Goal: Transaction & Acquisition: Download file/media

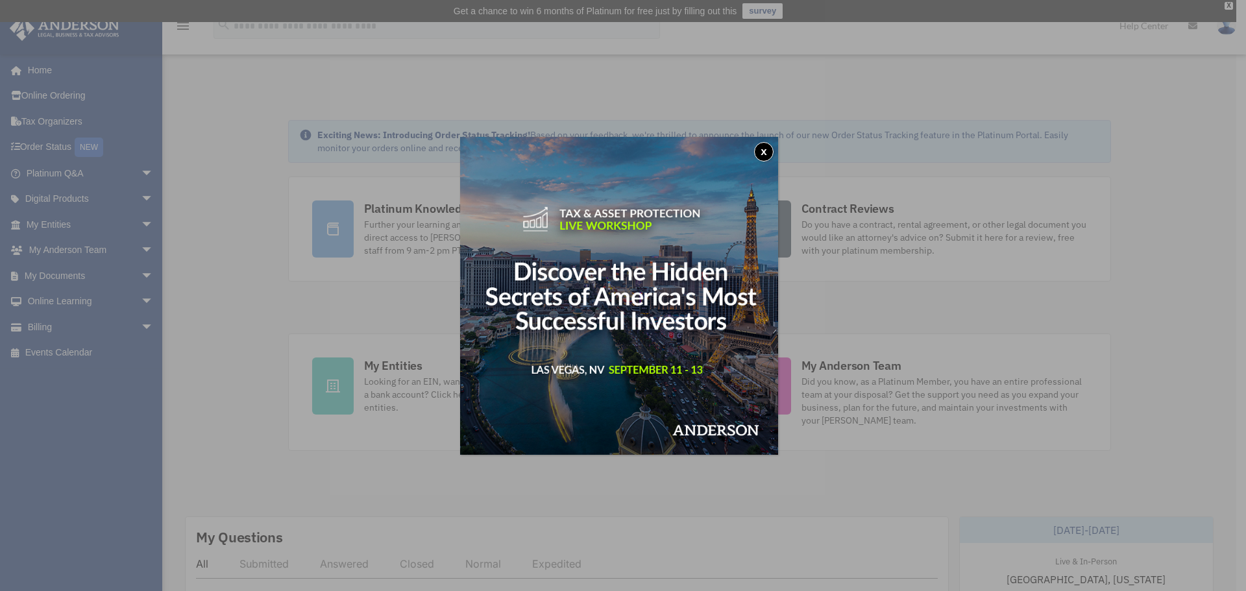
click at [772, 151] on button "x" at bounding box center [763, 151] width 19 height 19
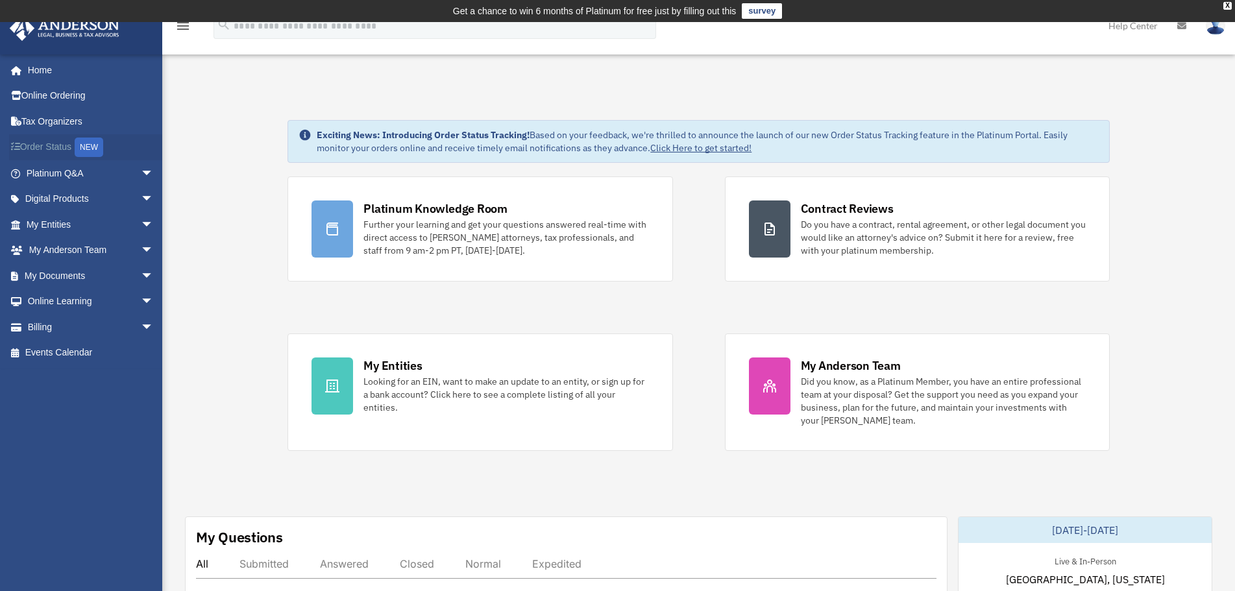
click at [60, 147] on link "Order Status NEW" at bounding box center [91, 147] width 164 height 27
click at [141, 223] on span "arrow_drop_down" at bounding box center [154, 225] width 26 height 27
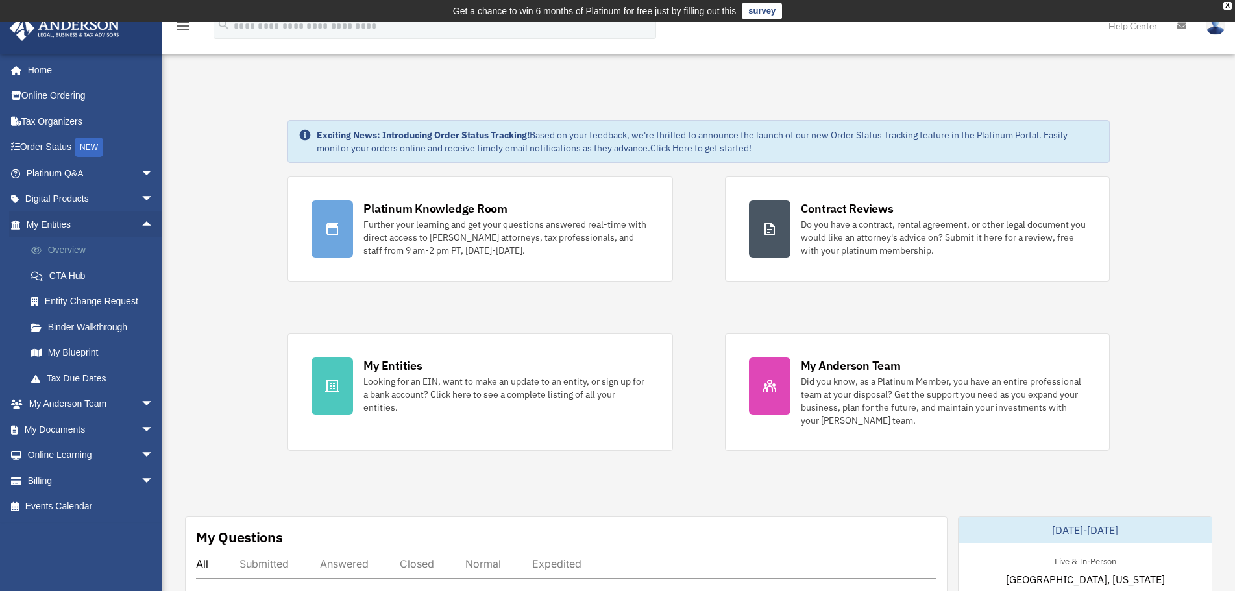
click at [73, 247] on link "Overview" at bounding box center [95, 251] width 155 height 26
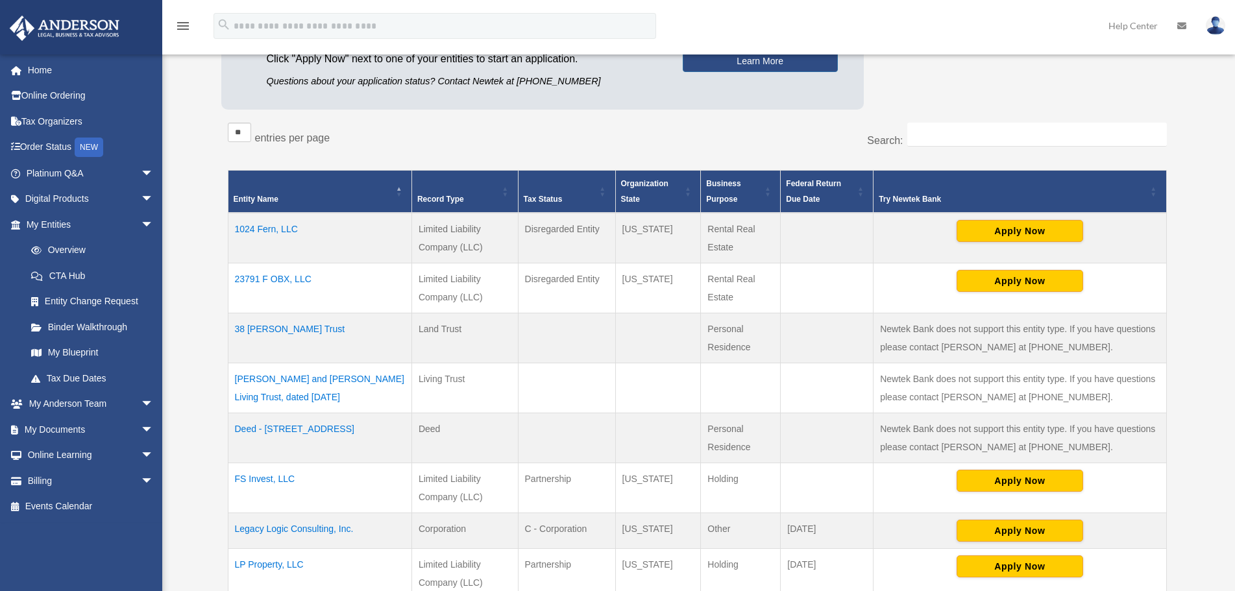
scroll to position [195, 0]
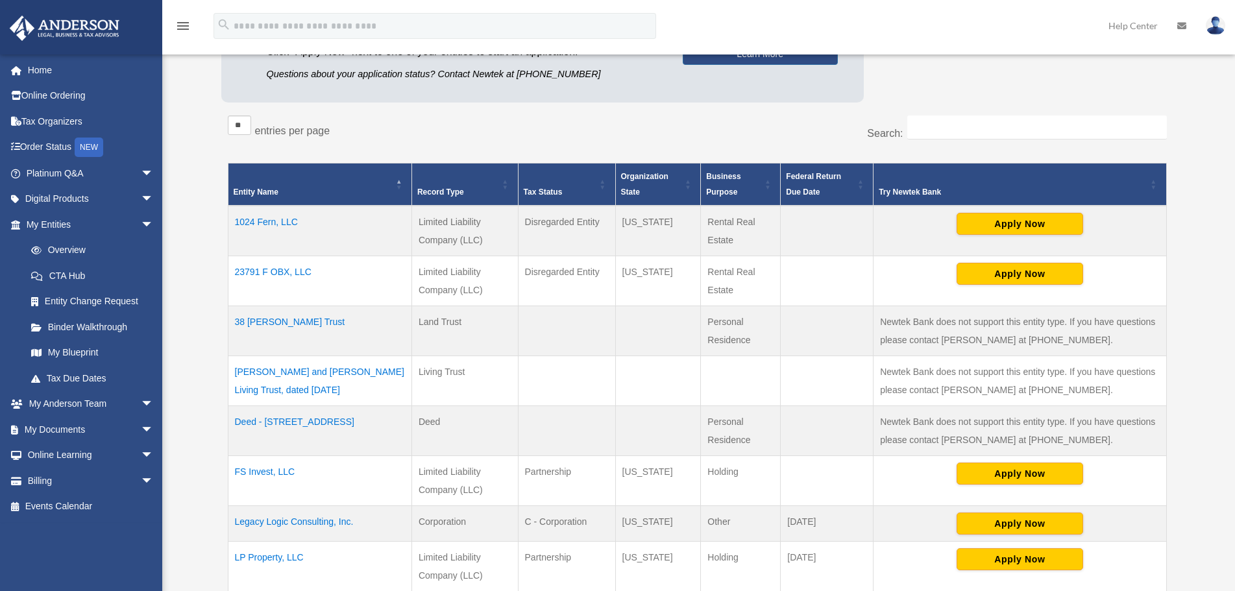
click at [260, 520] on td "Legacy Logic Consulting, Inc." at bounding box center [320, 524] width 184 height 36
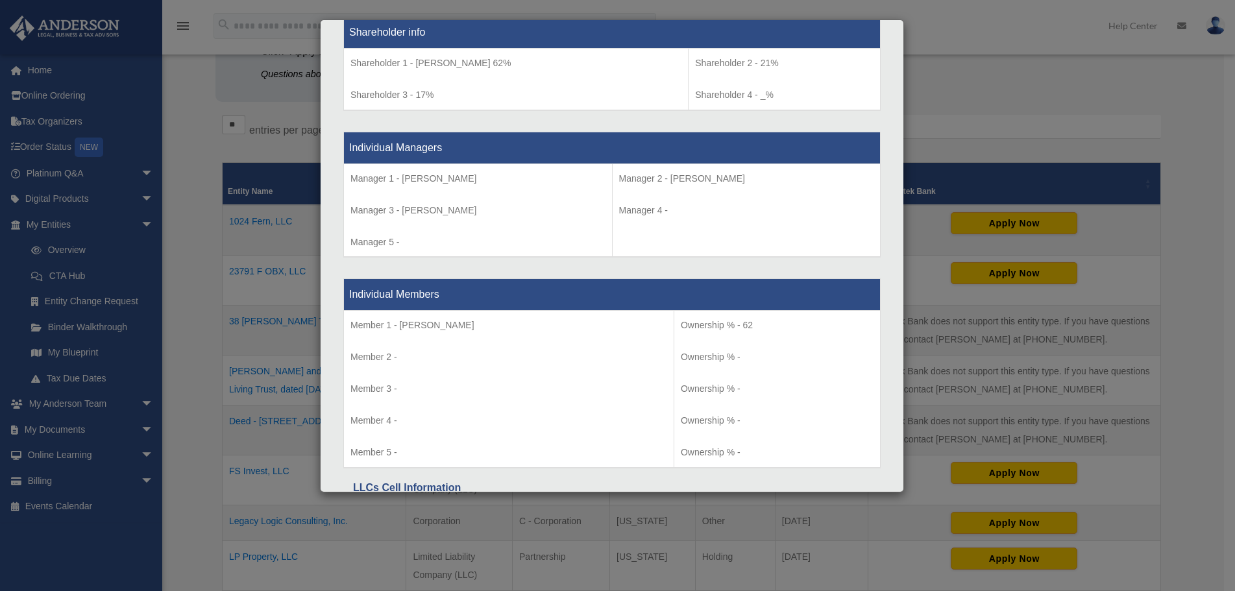
scroll to position [980, 0]
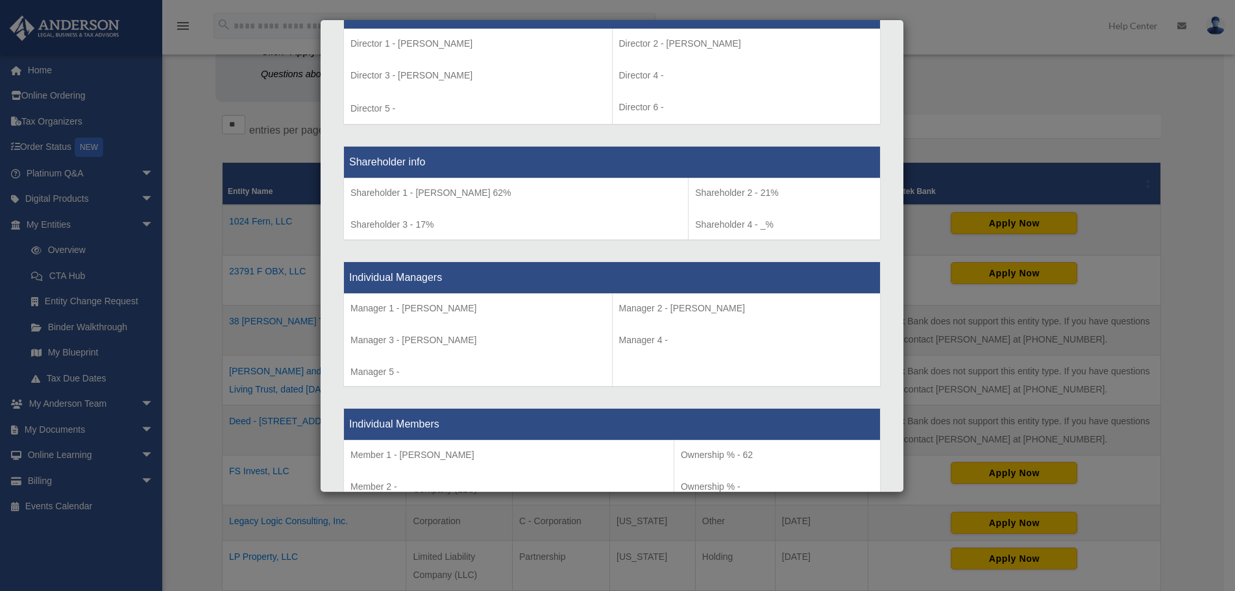
click at [190, 322] on div "Details × Articles Sent Organizational Date" at bounding box center [617, 295] width 1235 height 591
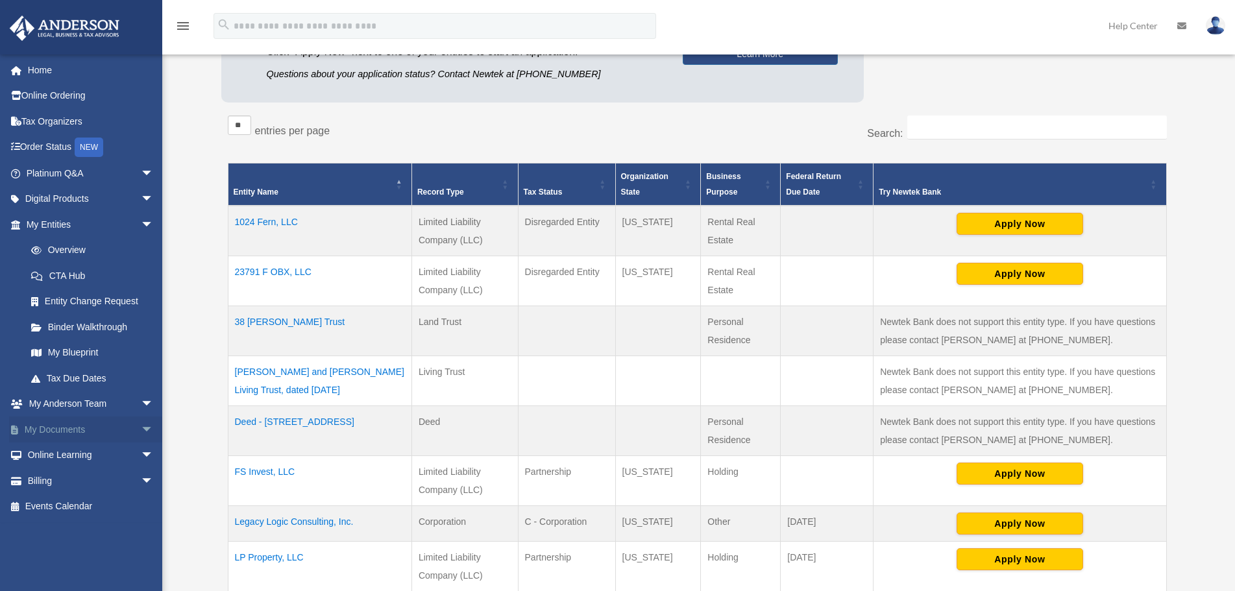
click at [116, 430] on link "My Documents arrow_drop_down" at bounding box center [91, 430] width 164 height 26
click at [141, 430] on span "arrow_drop_down" at bounding box center [154, 430] width 26 height 27
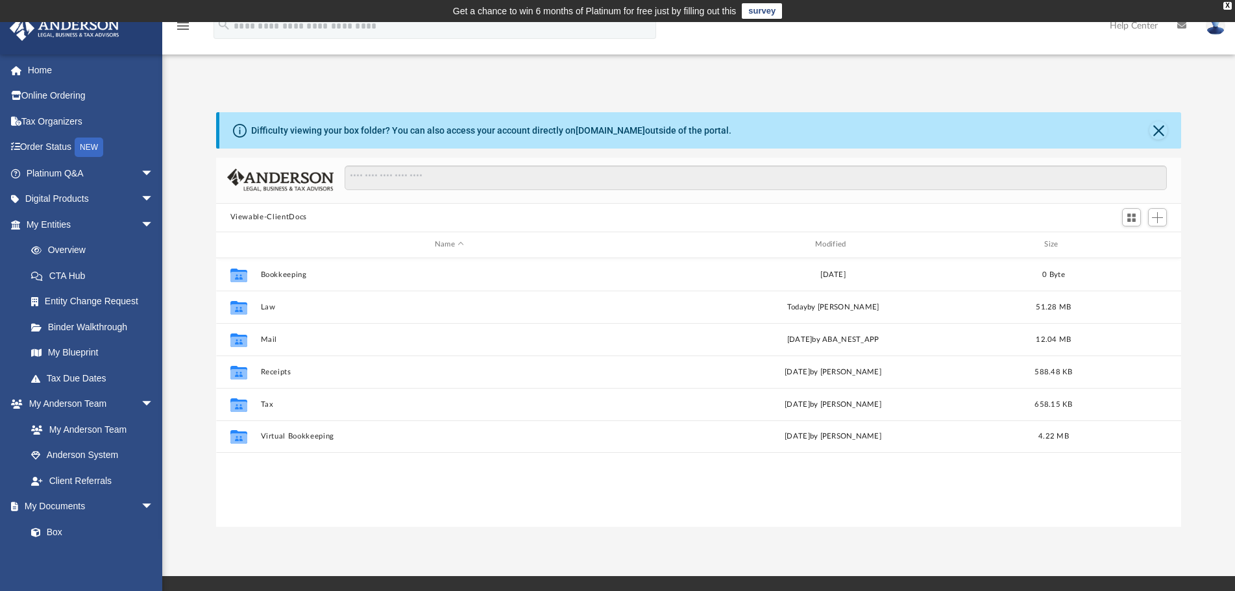
scroll to position [284, 954]
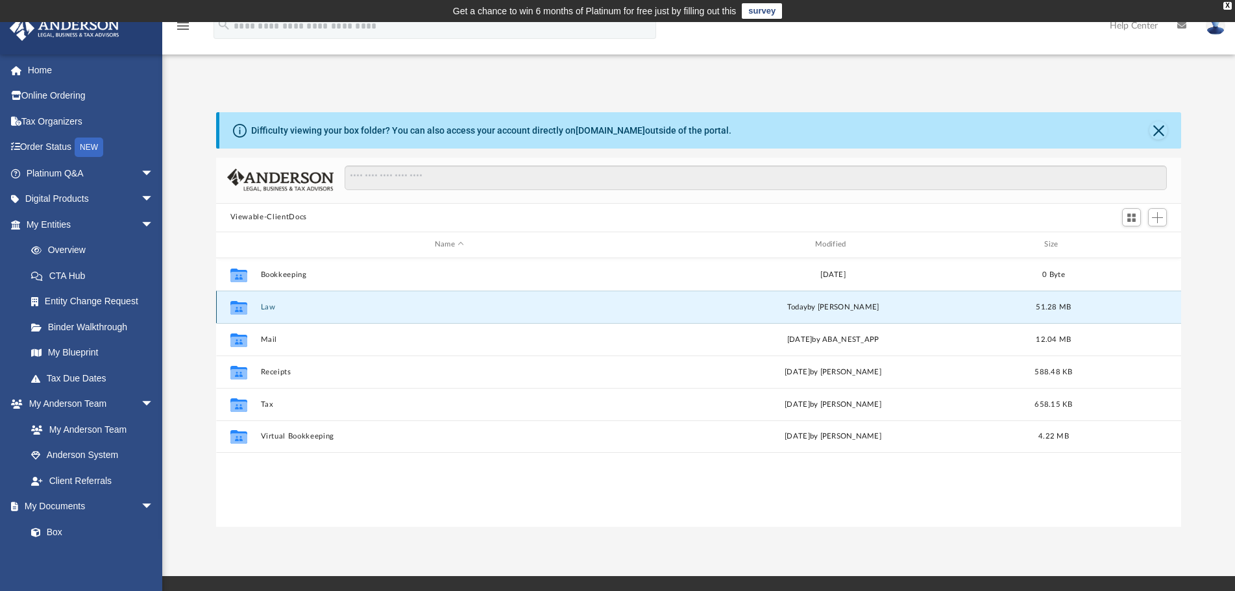
click at [266, 307] on button "Law" at bounding box center [449, 307] width 378 height 8
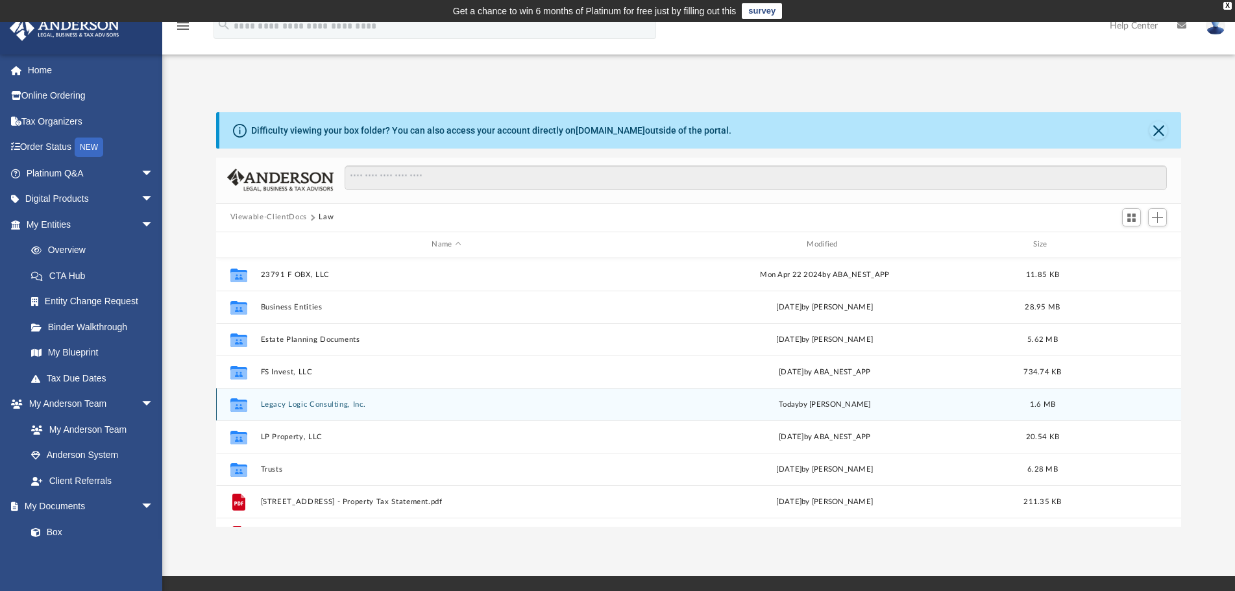
click at [299, 402] on button "Legacy Logic Consulting, Inc." at bounding box center [446, 405] width 373 height 8
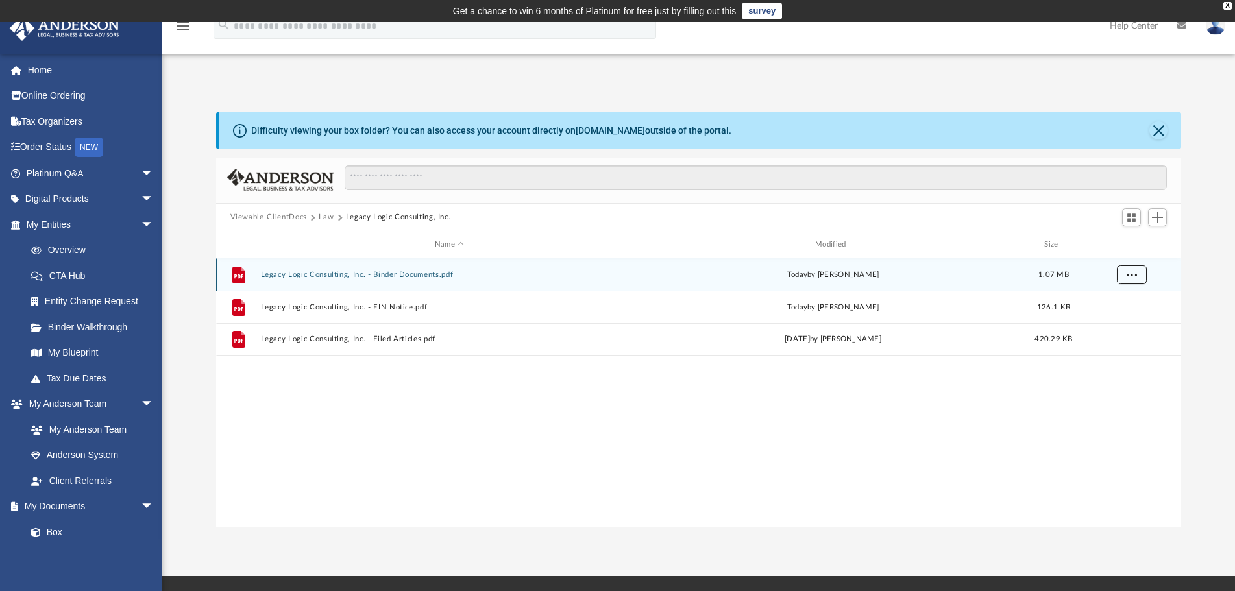
click at [1132, 275] on span "More options" at bounding box center [1131, 274] width 10 height 7
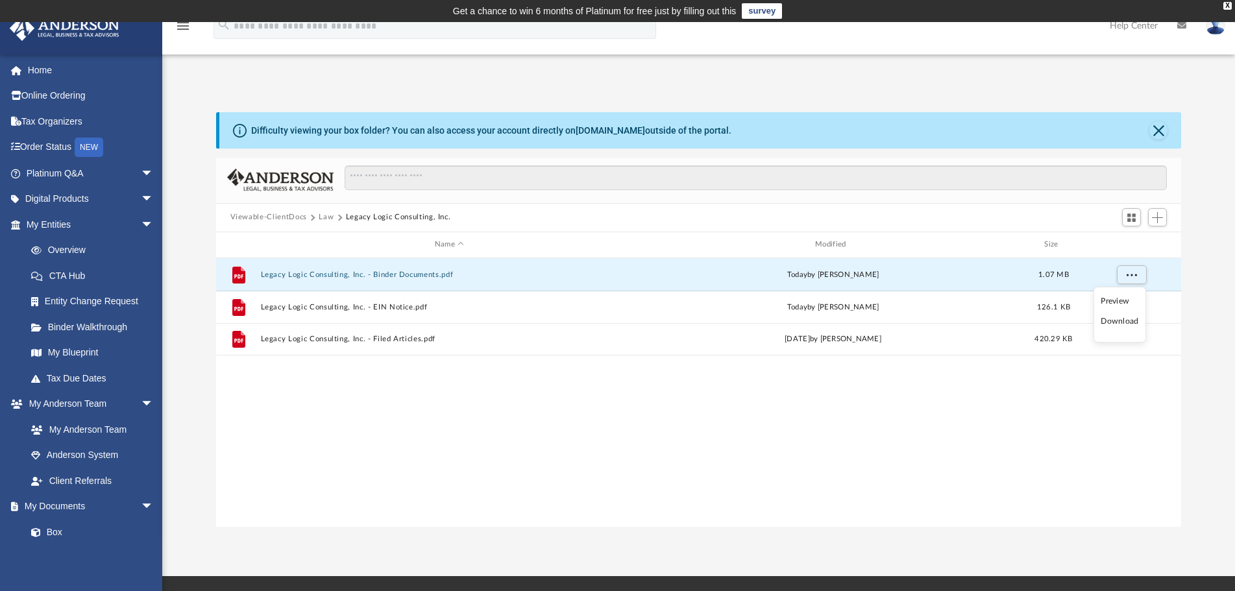
click at [1122, 327] on li "Download" at bounding box center [1120, 322] width 38 height 14
click at [1130, 275] on span "More options" at bounding box center [1131, 274] width 10 height 7
click at [1124, 420] on div "File Legacy Logic Consulting, Inc. - Binder Documents.pdf [DATE] by [PERSON_NAM…" at bounding box center [699, 392] width 966 height 269
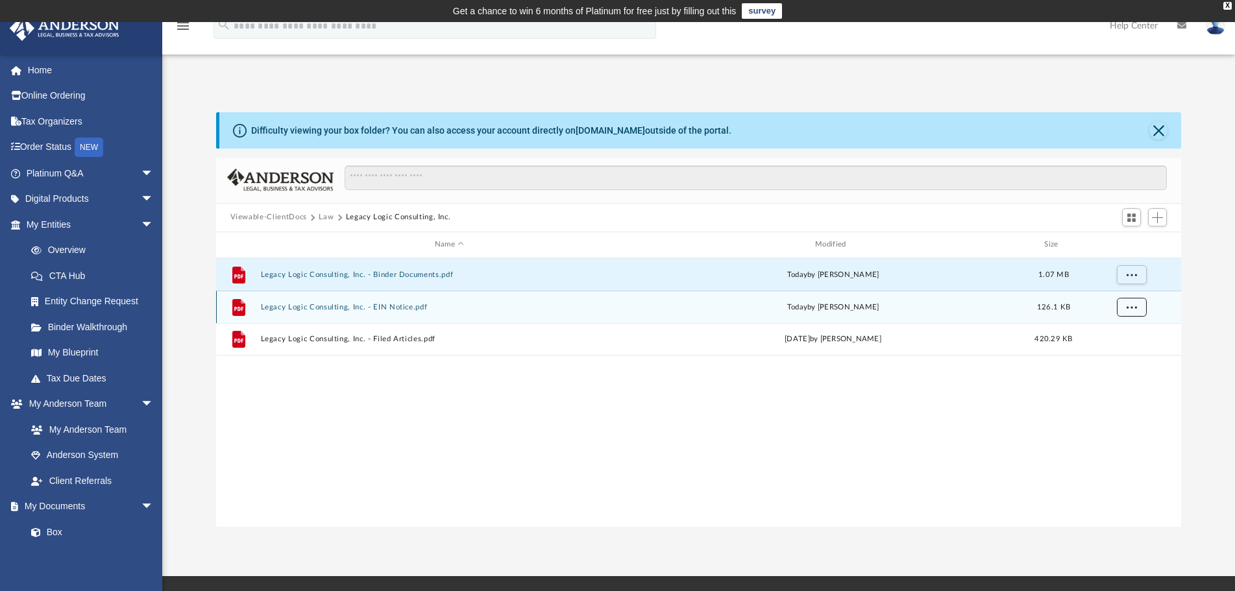
click at [1136, 304] on span "More options" at bounding box center [1131, 306] width 10 height 7
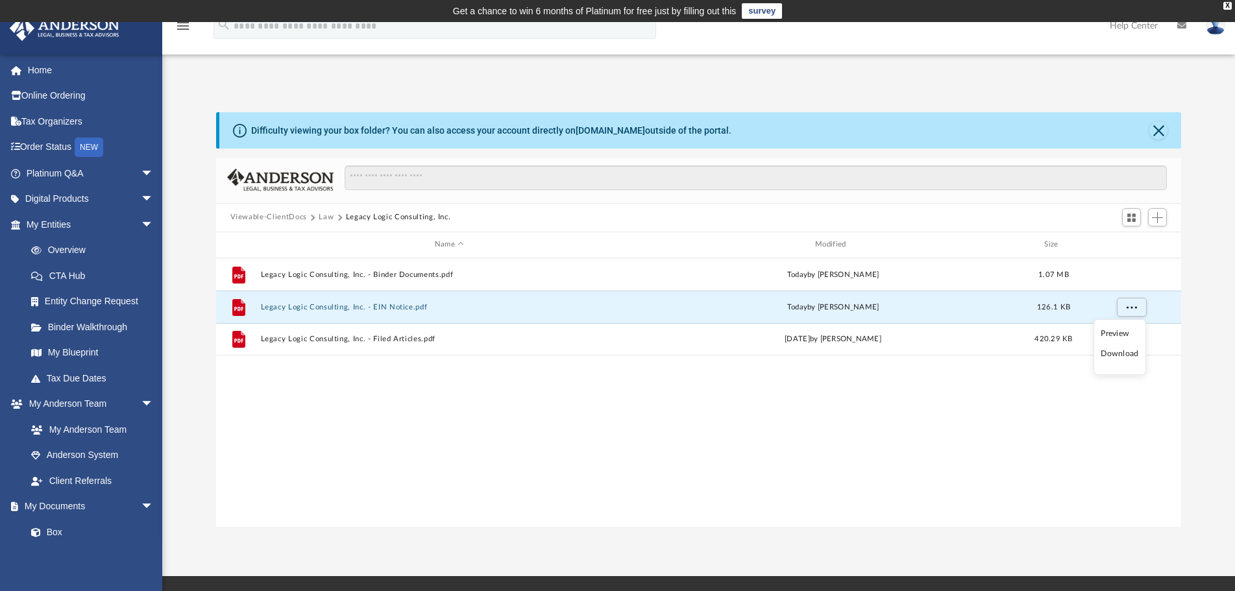
click at [1126, 356] on li "Download" at bounding box center [1120, 354] width 38 height 14
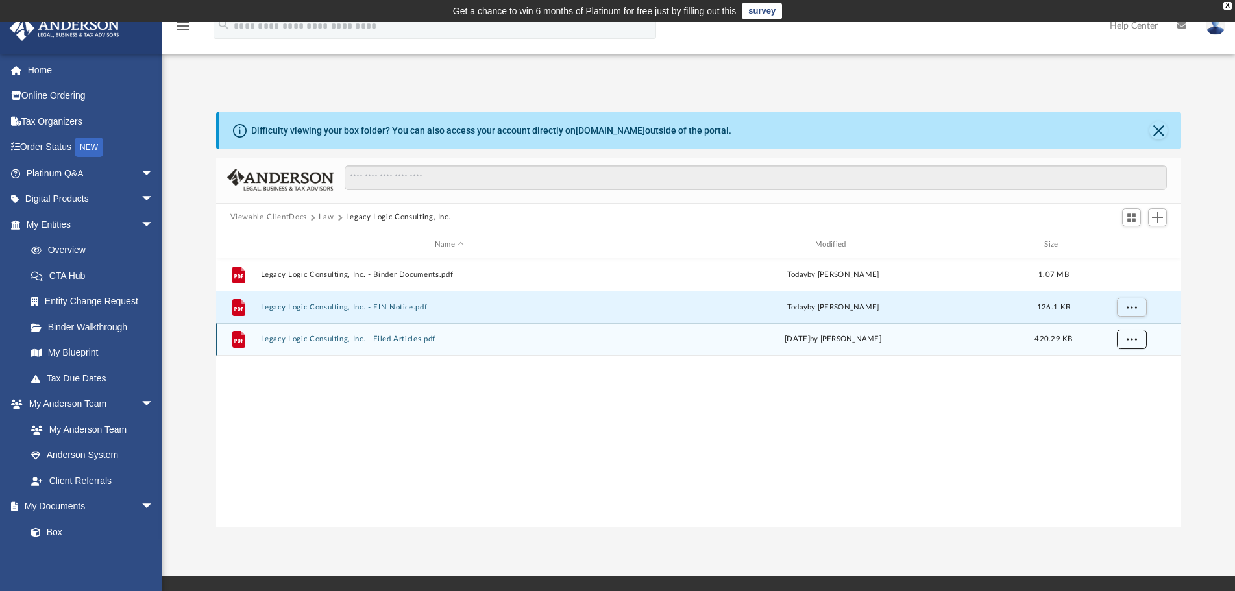
click at [1133, 340] on span "More options" at bounding box center [1131, 339] width 10 height 7
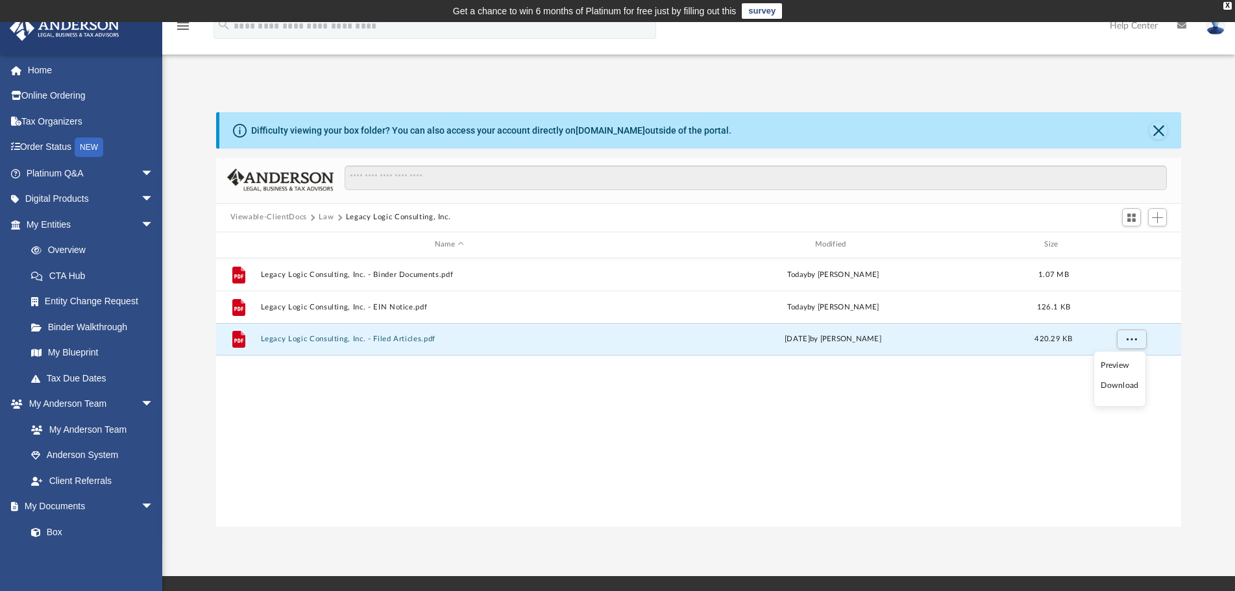
click at [1130, 390] on li "Download" at bounding box center [1120, 386] width 38 height 14
